Goal: Transaction & Acquisition: Purchase product/service

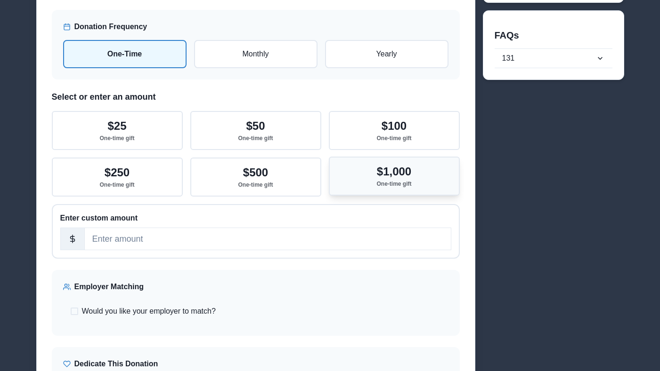
scroll to position [133, 0]
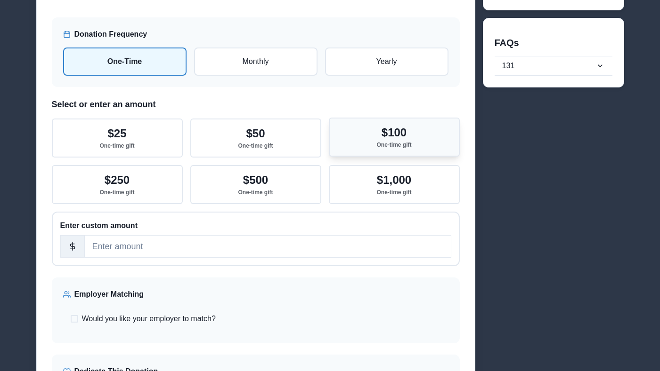
click at [347, 135] on button "$100 One-time gift" at bounding box center [394, 137] width 131 height 39
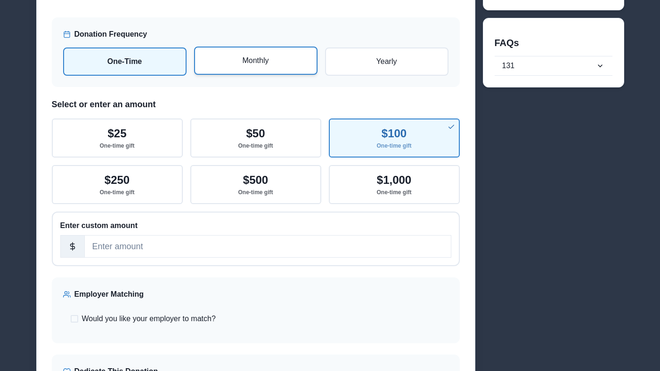
click at [279, 65] on p "Monthly" at bounding box center [255, 60] width 106 height 11
click at [0, 0] on input "radio" at bounding box center [0, 0] width 0 height 0
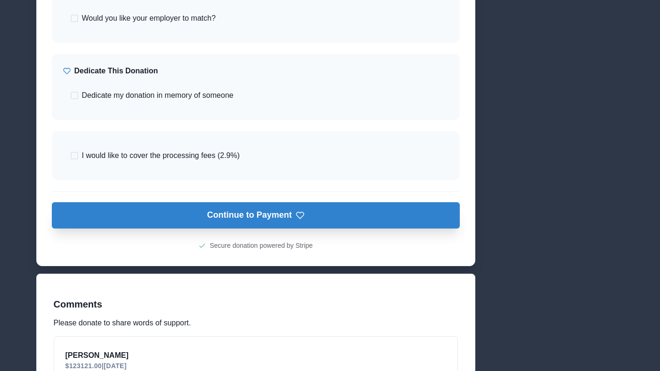
click at [390, 222] on button "Continue to Payment" at bounding box center [256, 215] width 408 height 26
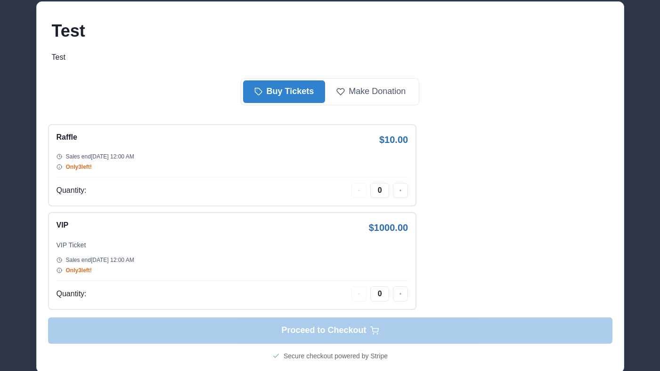
scroll to position [62, 0]
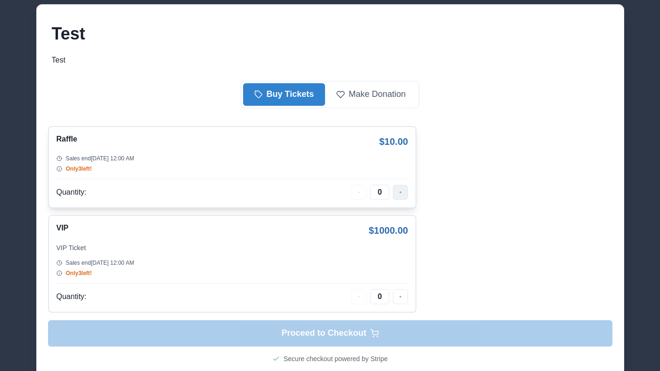
click at [406, 192] on button "button" at bounding box center [400, 192] width 15 height 15
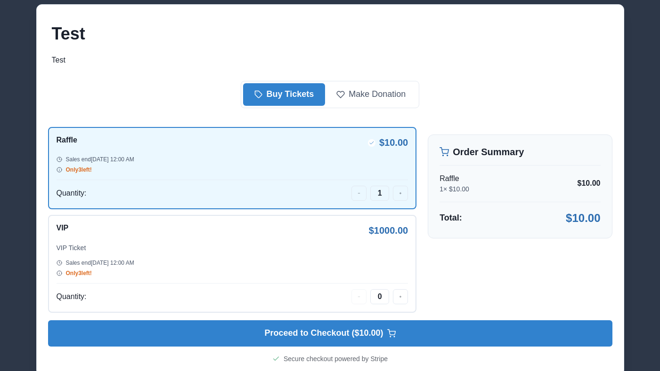
scroll to position [93, 0]
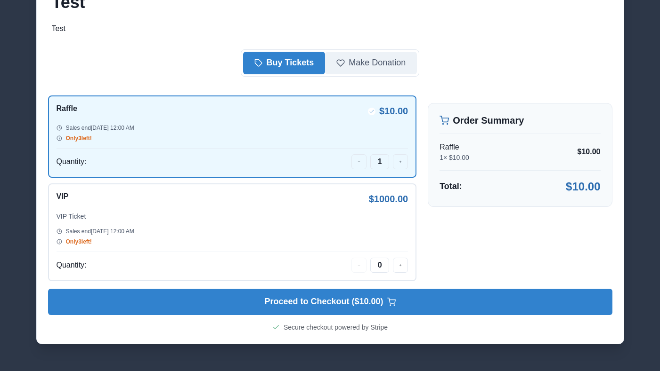
click at [363, 60] on button "Make Donation" at bounding box center [371, 63] width 92 height 23
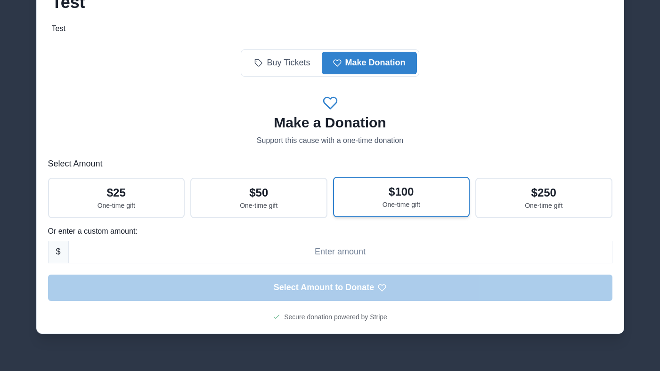
click at [348, 194] on button "$ 100 One-time gift" at bounding box center [401, 197] width 137 height 40
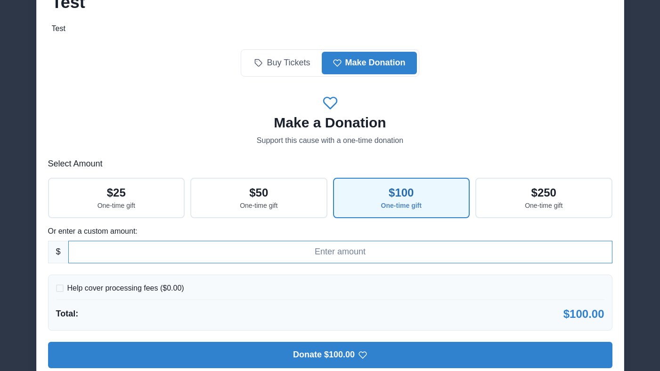
click at [154, 259] on input at bounding box center [340, 252] width 544 height 23
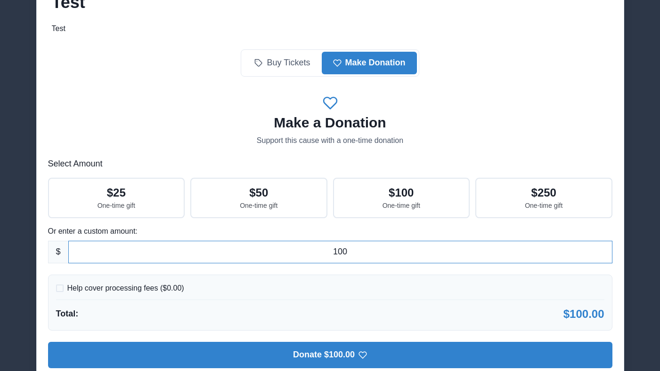
type input "100"
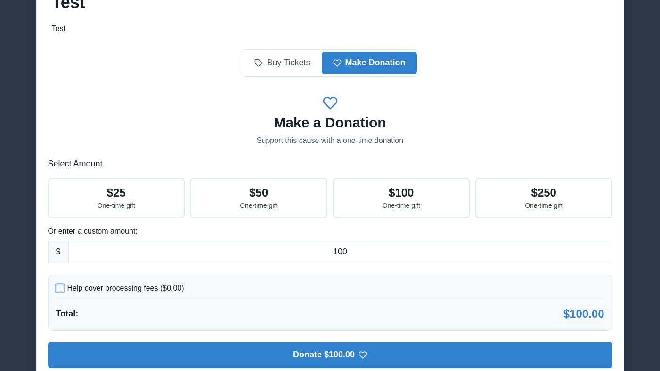
click at [137, 290] on p "Help cover processing fees ($ 0.00 )" at bounding box center [125, 288] width 117 height 11
click at [56, 289] on input "Help cover processing fees ($ 0.00 )" at bounding box center [56, 288] width 0 height 0
checkbox input "true"
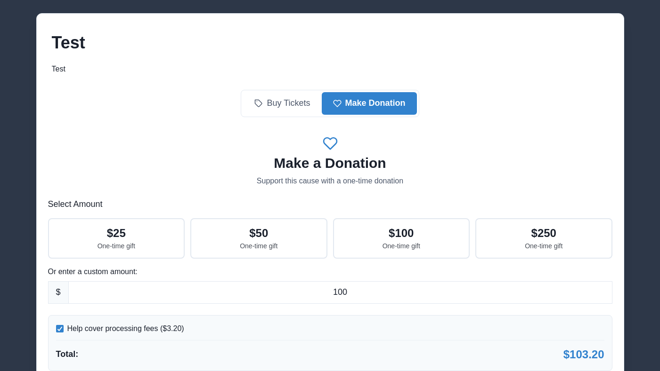
scroll to position [53, 0]
click at [298, 108] on button "Buy Tickets" at bounding box center [282, 103] width 78 height 23
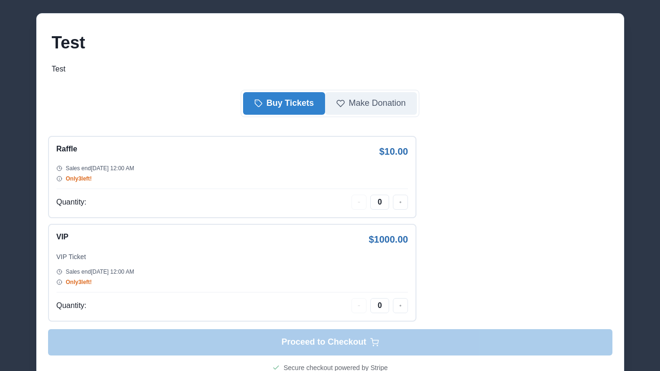
click at [366, 92] on button "Make Donation" at bounding box center [371, 103] width 92 height 23
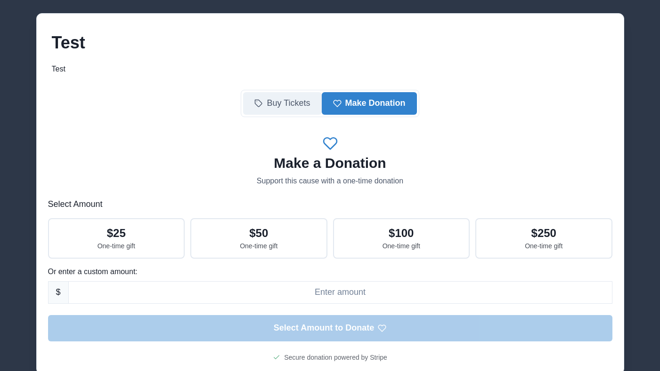
click at [298, 101] on button "Buy Tickets" at bounding box center [282, 103] width 78 height 23
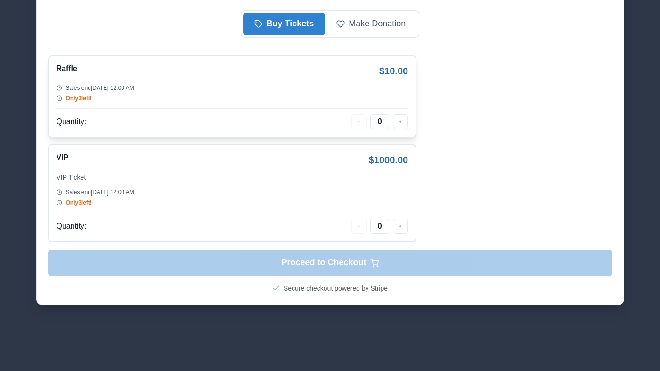
scroll to position [0, 0]
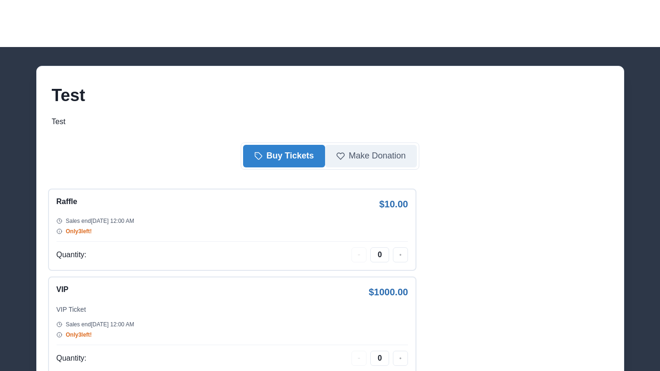
click at [379, 148] on button "Make Donation" at bounding box center [371, 156] width 92 height 23
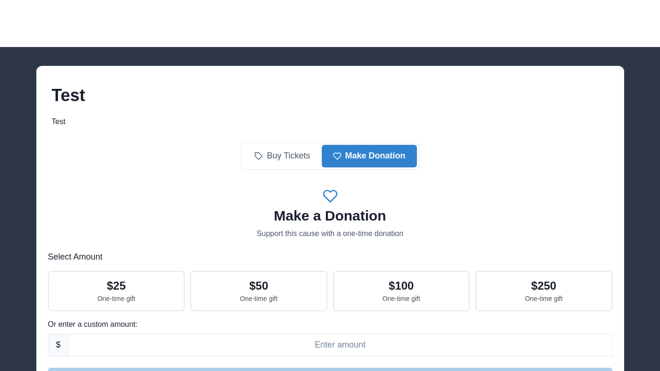
scroll to position [121, 0]
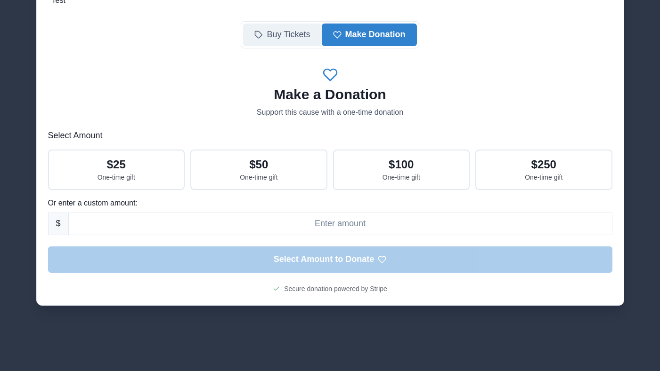
click at [291, 40] on button "Buy Tickets" at bounding box center [282, 35] width 78 height 23
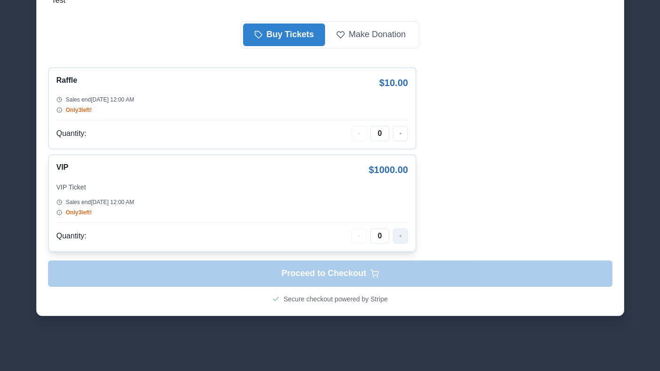
click at [405, 234] on button "button" at bounding box center [400, 236] width 15 height 15
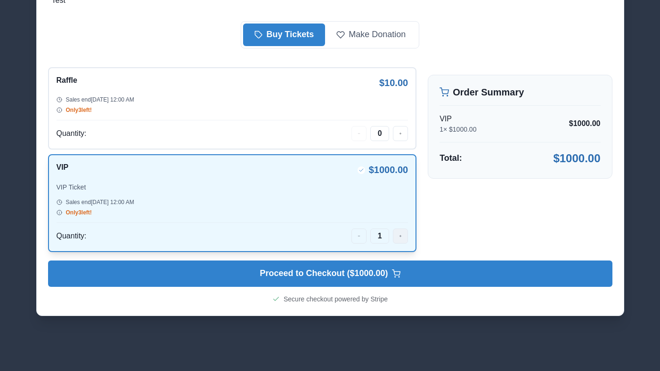
click at [404, 234] on button "button" at bounding box center [400, 236] width 15 height 15
click at [398, 129] on button "button" at bounding box center [400, 132] width 15 height 15
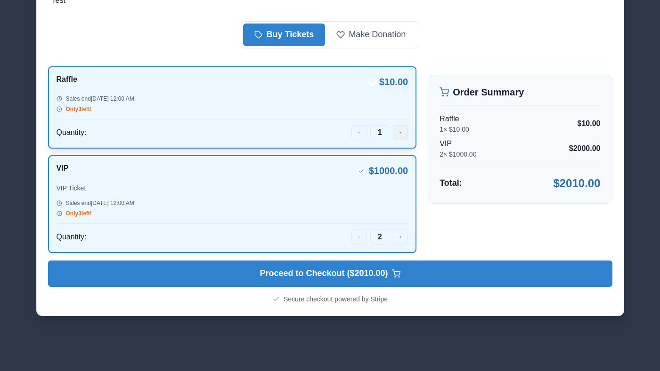
click at [398, 134] on button "button" at bounding box center [400, 132] width 15 height 15
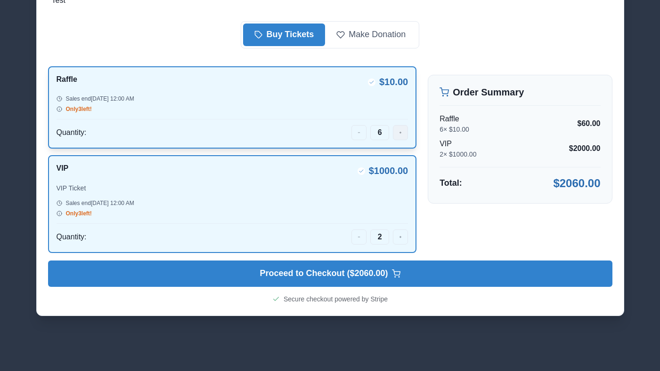
click at [398, 134] on button "button" at bounding box center [400, 132] width 15 height 15
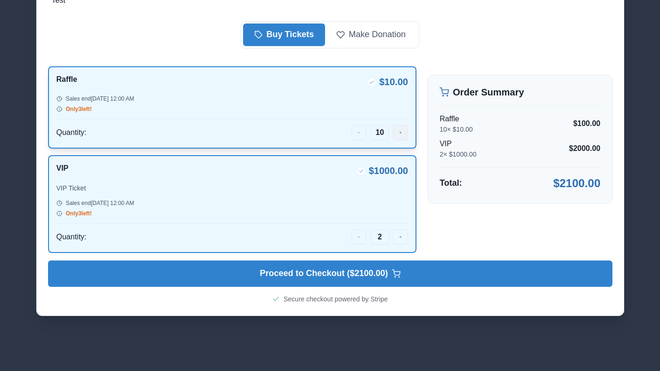
click at [398, 134] on button "button" at bounding box center [400, 132] width 15 height 15
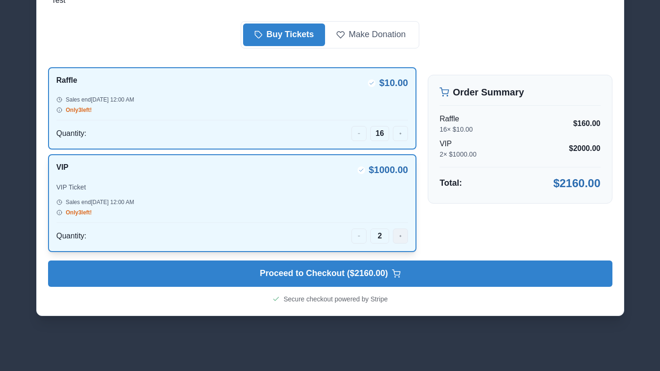
click at [402, 234] on button "button" at bounding box center [400, 236] width 15 height 15
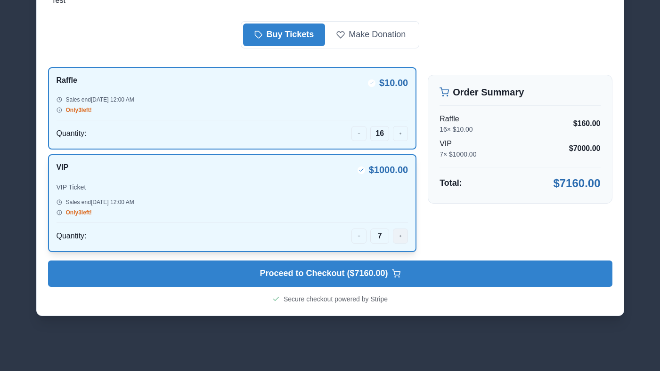
click at [402, 234] on button "button" at bounding box center [400, 236] width 15 height 15
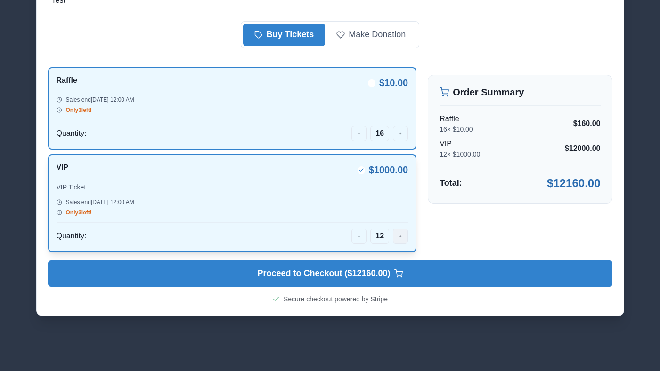
click at [402, 234] on button "button" at bounding box center [400, 236] width 15 height 15
click at [400, 239] on icon "button" at bounding box center [400, 236] width 3 height 7
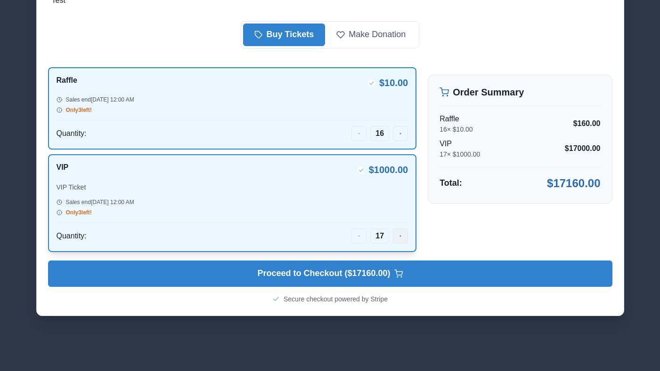
click at [400, 239] on icon "button" at bounding box center [400, 236] width 3 height 7
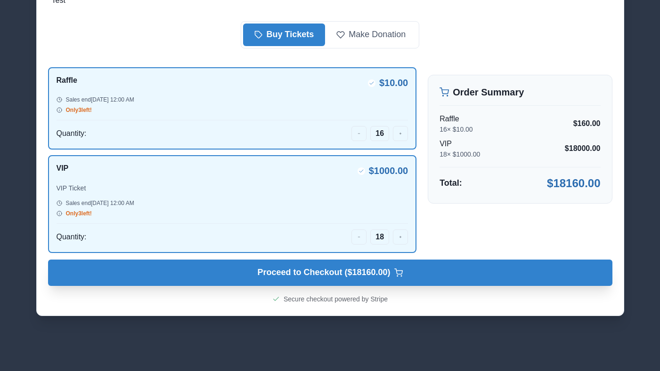
click at [413, 271] on button "Proceed to Checkout ($ 18160.00 ) Checkout $ 18160.00" at bounding box center [330, 273] width 564 height 26
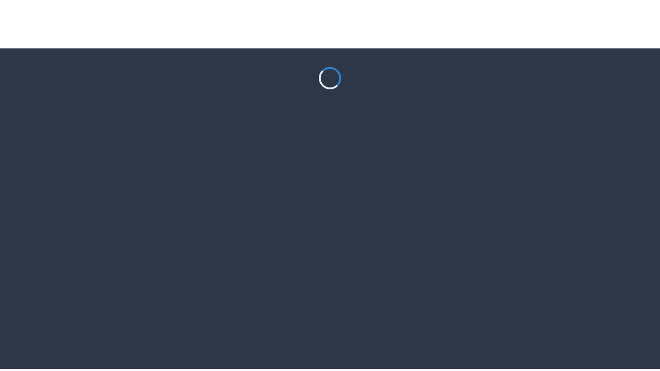
scroll to position [47, 0]
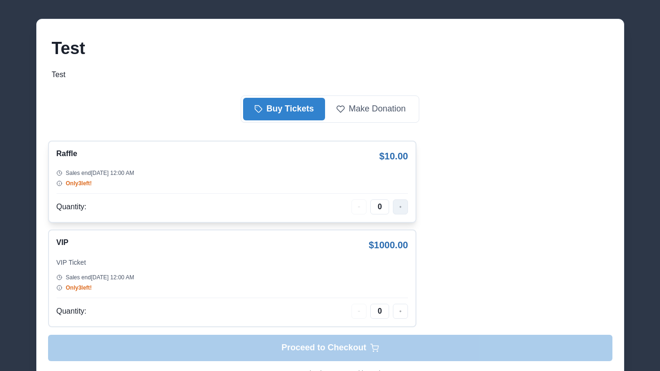
click at [400, 211] on button "button" at bounding box center [400, 207] width 15 height 15
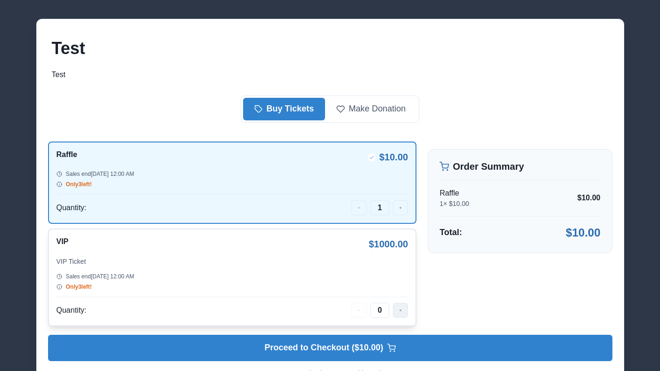
click at [400, 316] on button "button" at bounding box center [400, 310] width 15 height 15
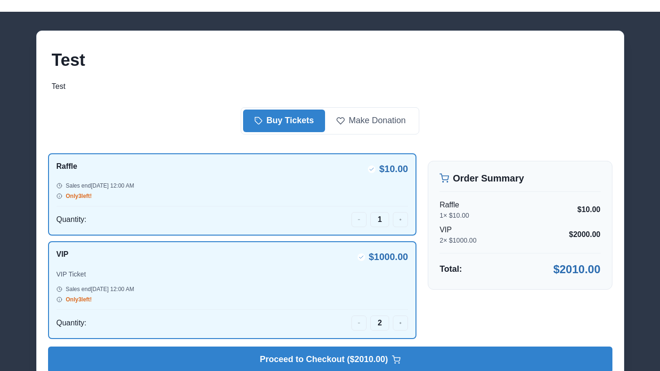
scroll to position [34, 0]
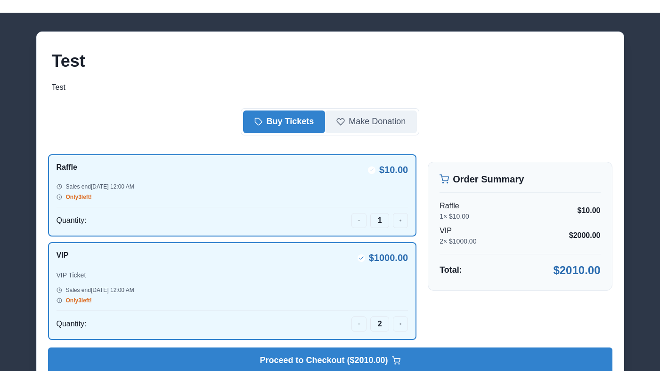
click at [357, 126] on button "Make Donation" at bounding box center [371, 122] width 92 height 23
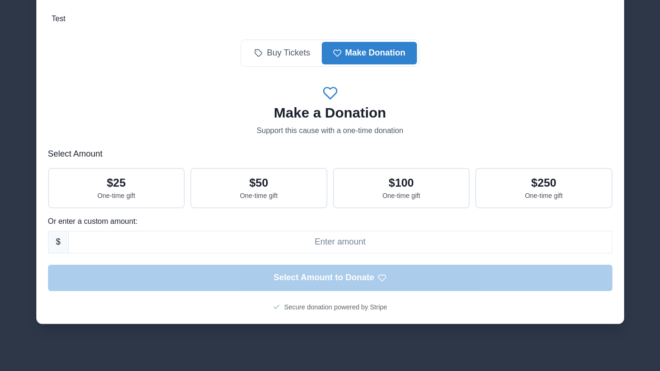
scroll to position [60, 0]
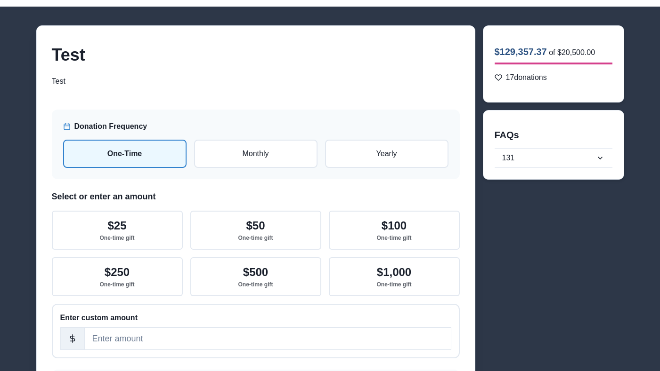
scroll to position [42, 0]
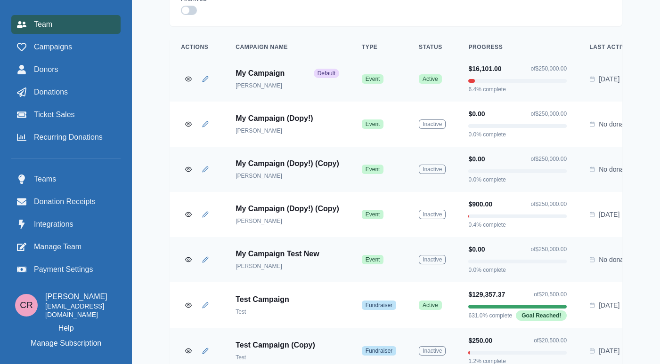
scroll to position [1308, 0]
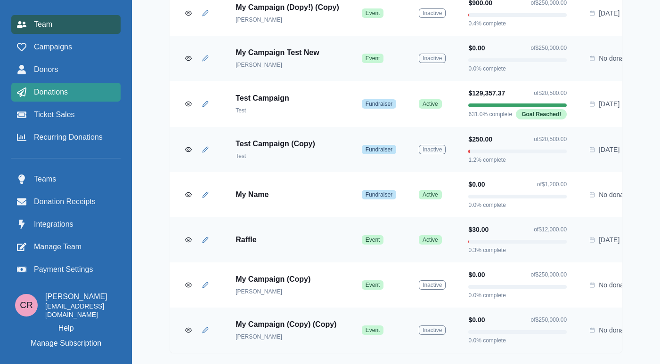
click at [89, 89] on div "Donations" at bounding box center [66, 92] width 98 height 11
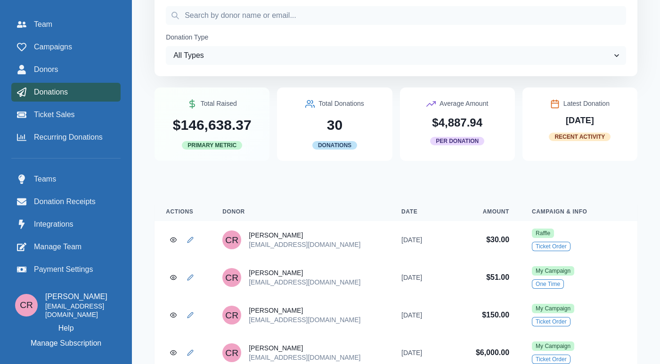
scroll to position [0, 7]
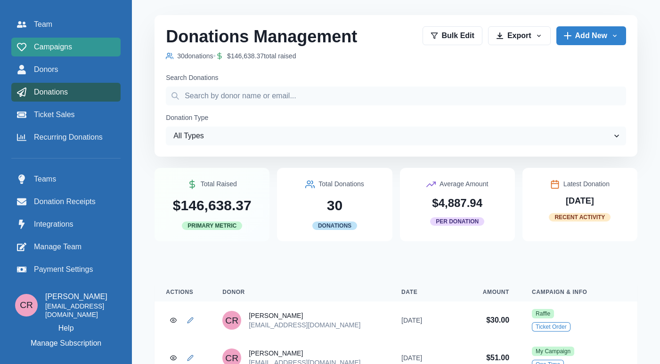
click at [70, 54] on link "Campaigns" at bounding box center [65, 47] width 109 height 19
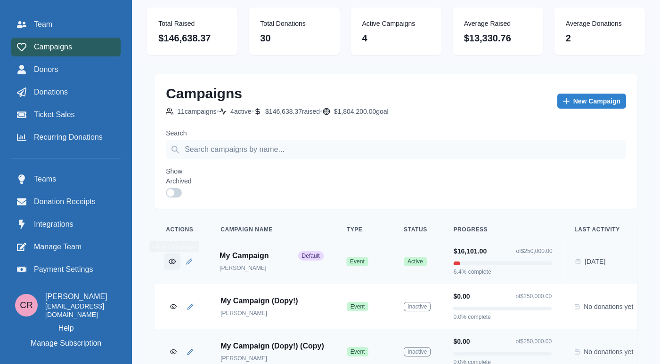
click at [172, 260] on icon "View Campaign" at bounding box center [172, 261] width 7 height 7
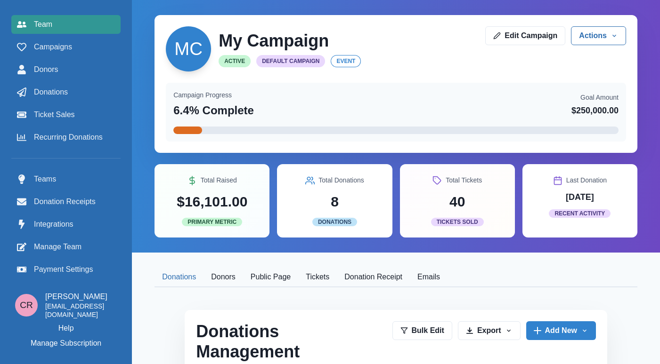
click at [44, 22] on span "Team" at bounding box center [43, 24] width 18 height 11
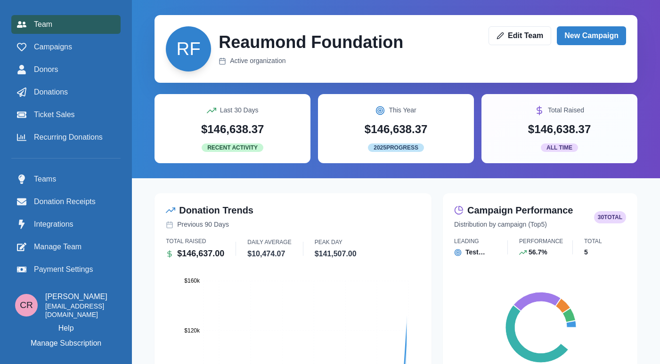
click at [147, 82] on div "[PERSON_NAME] Foundation Active organization Edit Team New Campaign Last 30 Day…" at bounding box center [396, 89] width 528 height 178
